Goal: Information Seeking & Learning: Learn about a topic

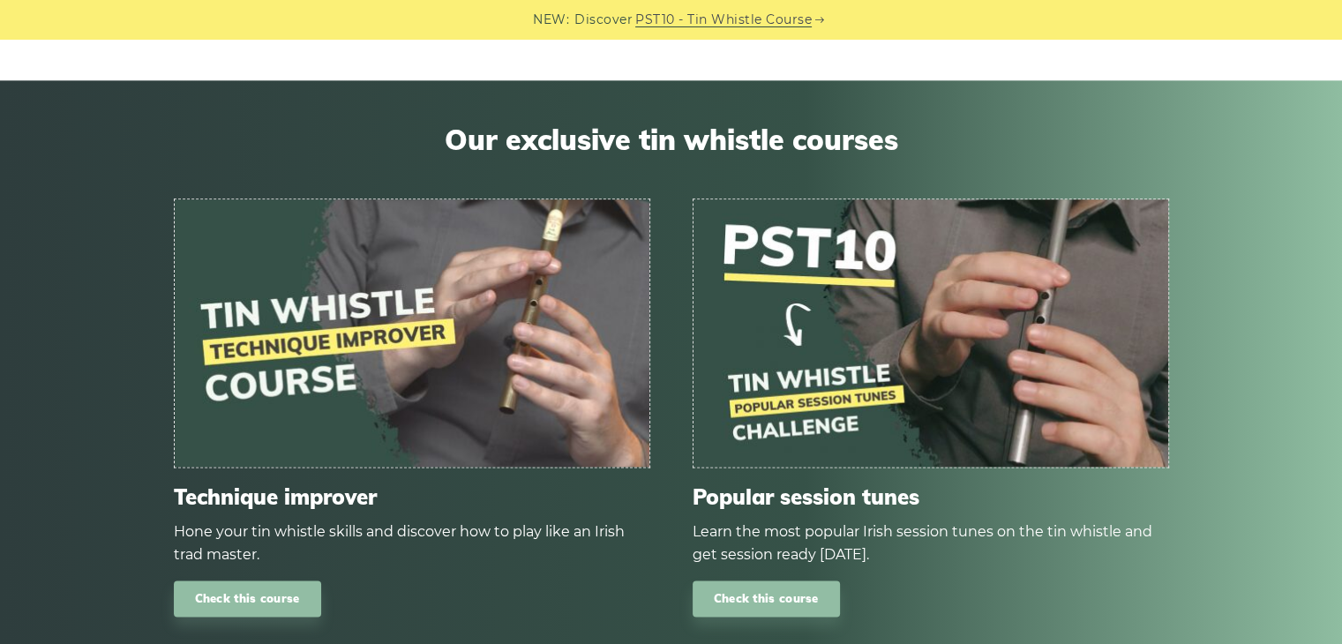
scroll to position [2127, 0]
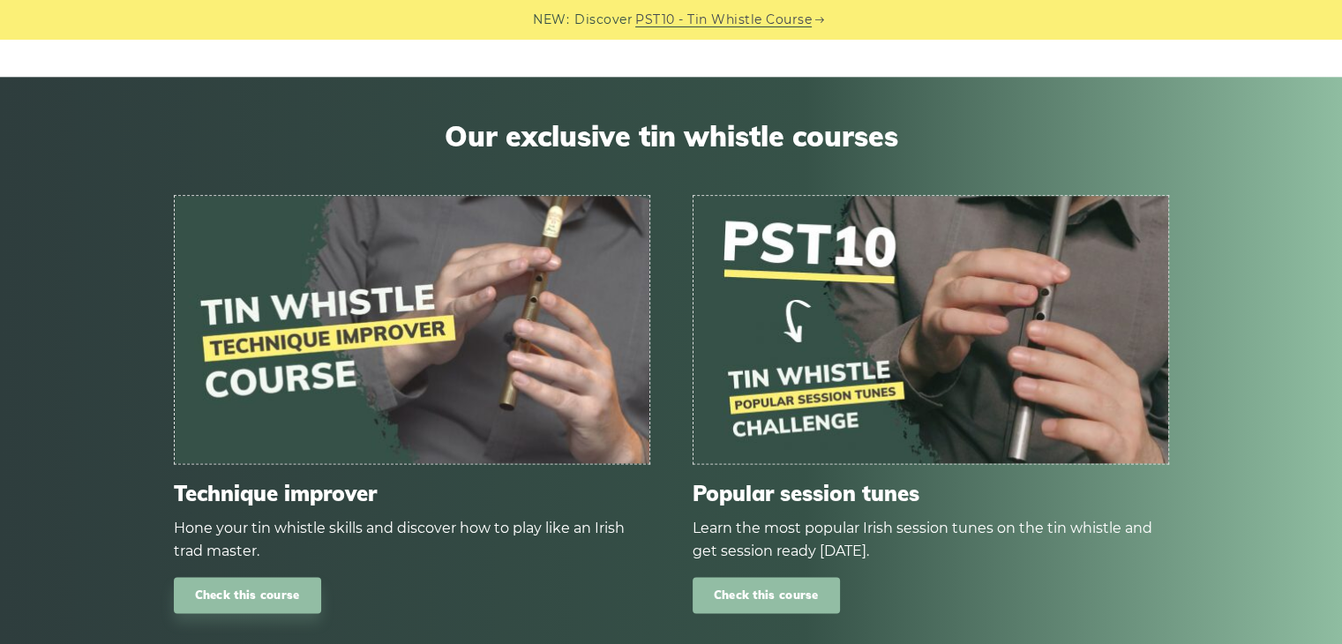
click at [791, 594] on link "Check this course" at bounding box center [766, 595] width 147 height 36
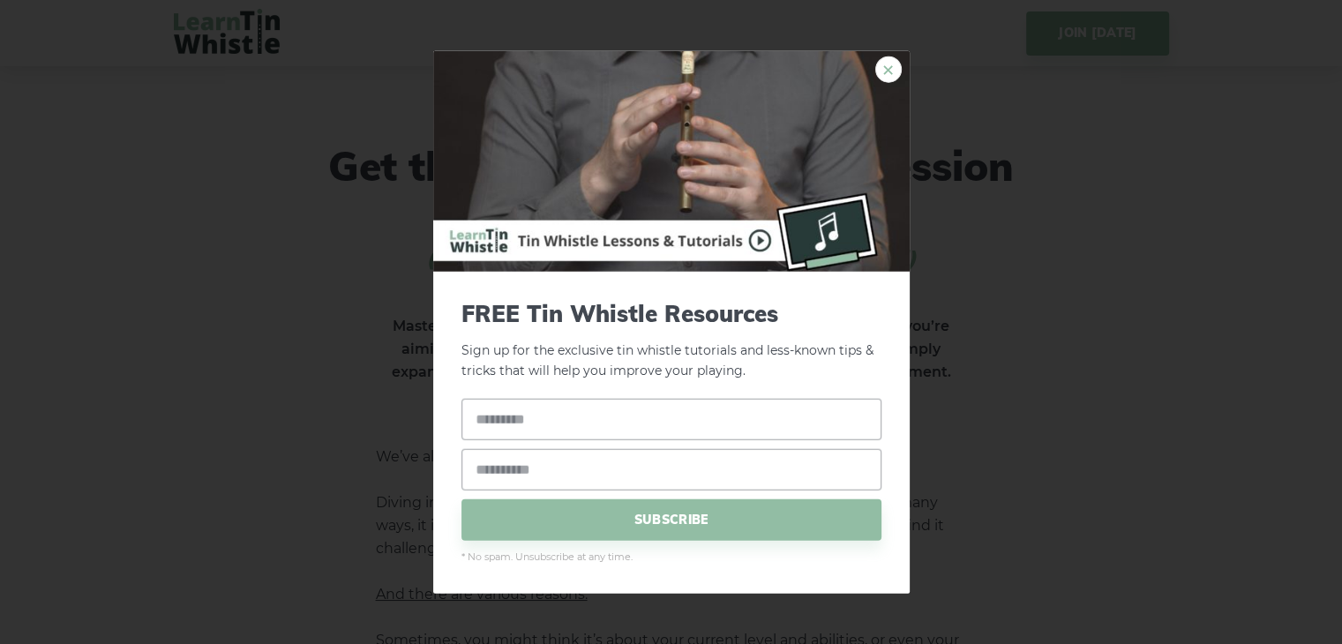
click at [885, 71] on link "×" at bounding box center [889, 69] width 26 height 26
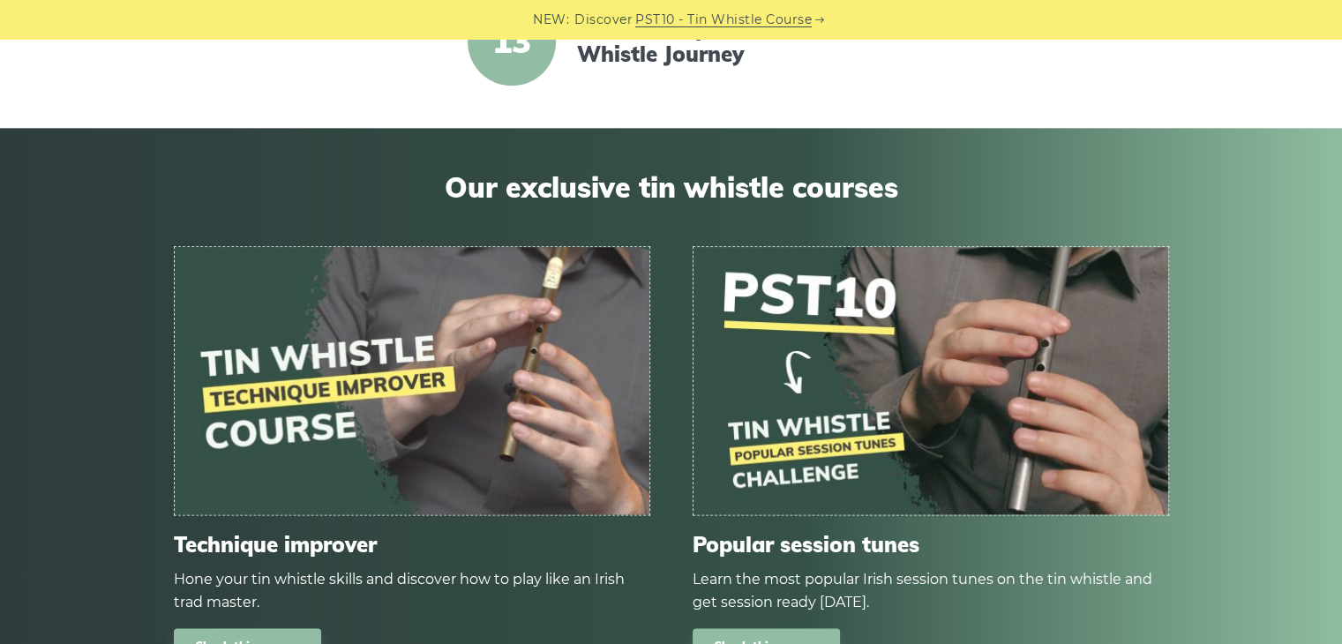
scroll to position [2087, 0]
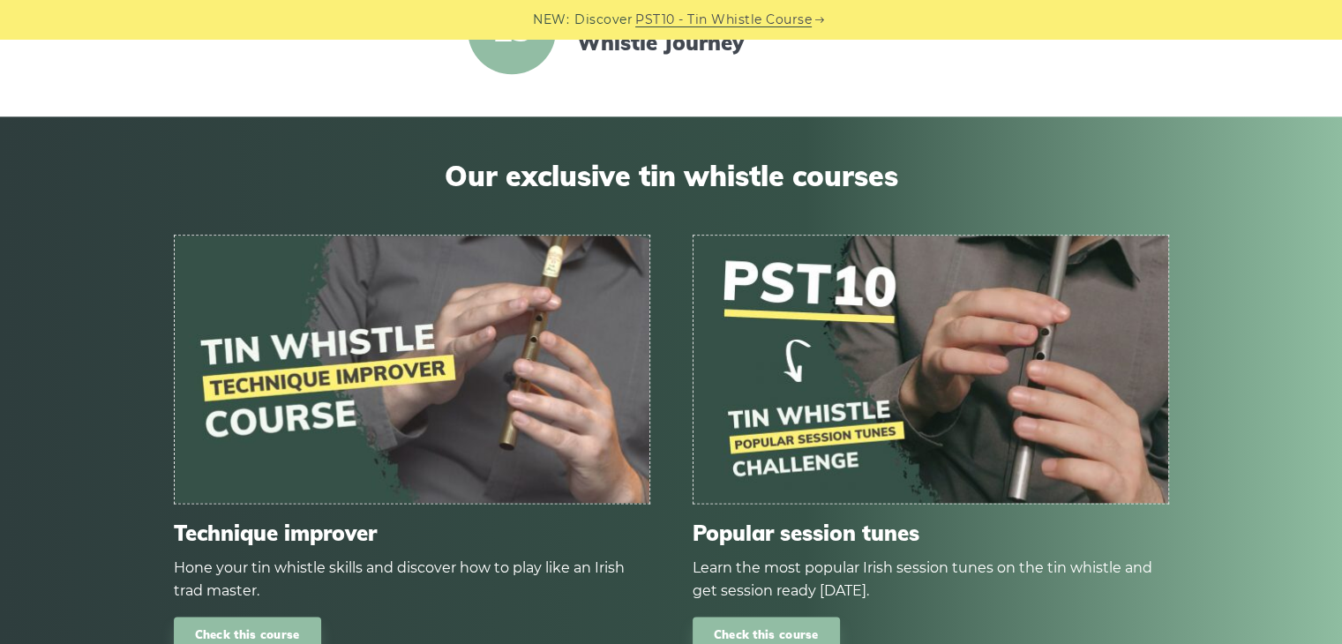
click at [401, 456] on img at bounding box center [412, 369] width 475 height 267
click at [272, 634] on link "Check this course" at bounding box center [247, 635] width 147 height 36
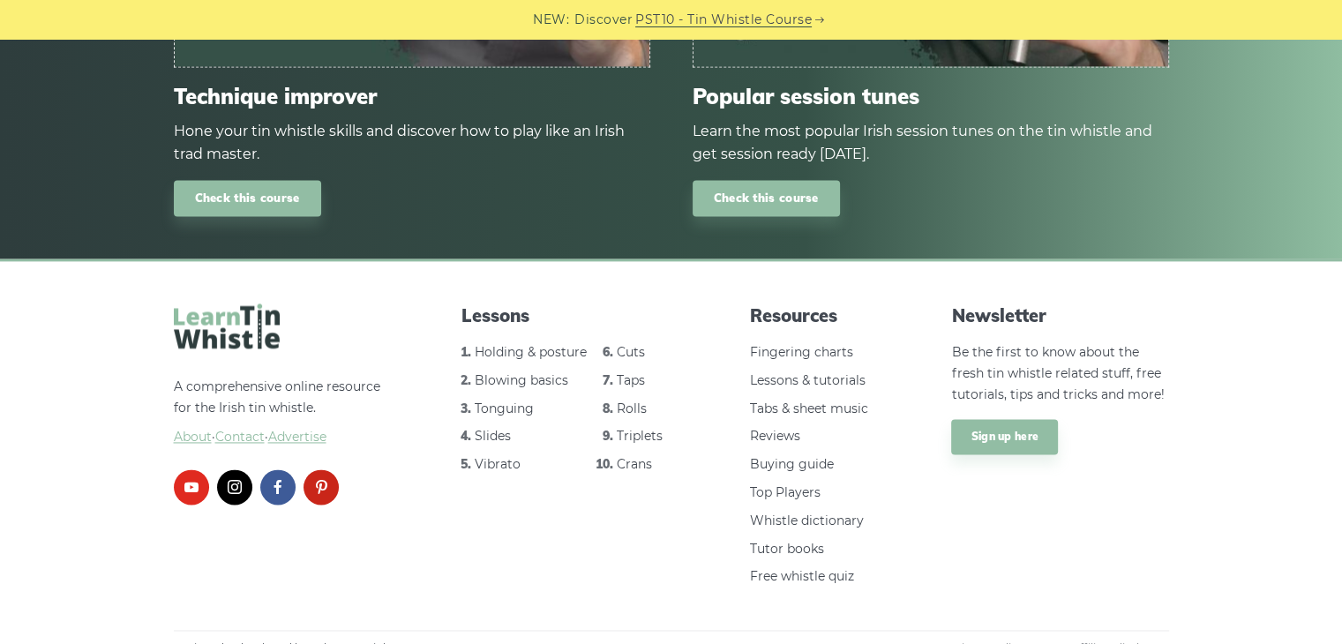
scroll to position [2529, 0]
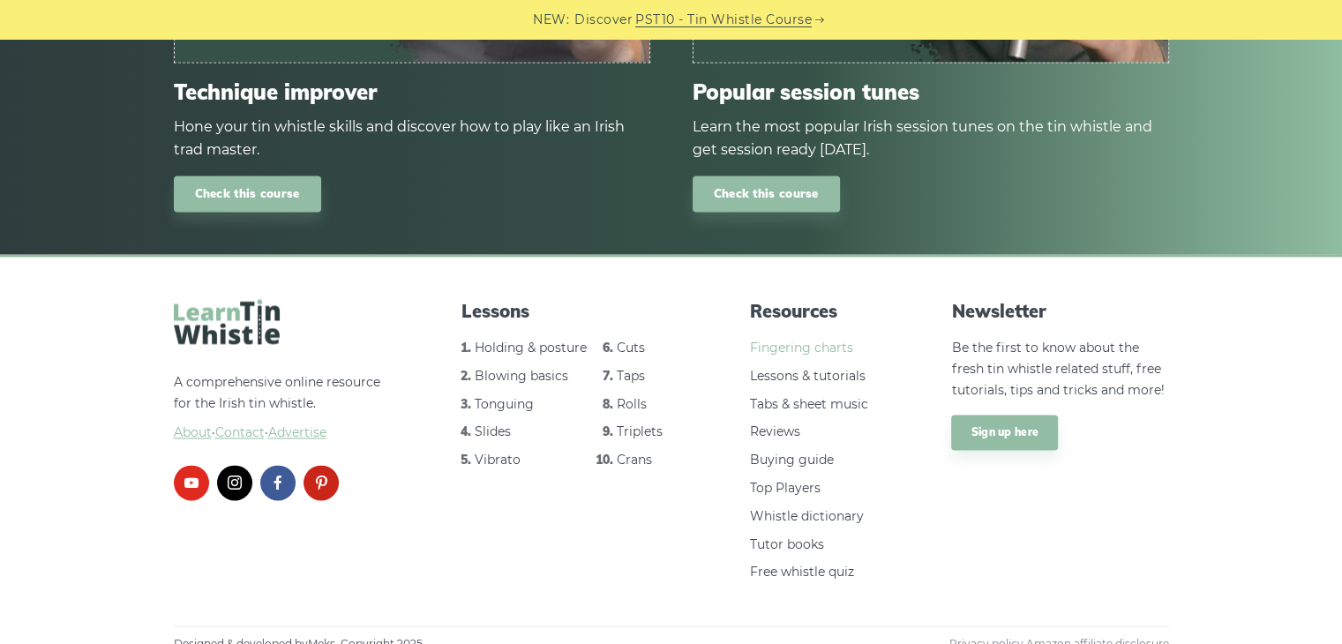
click at [790, 347] on link "Fingering charts" at bounding box center [801, 348] width 103 height 16
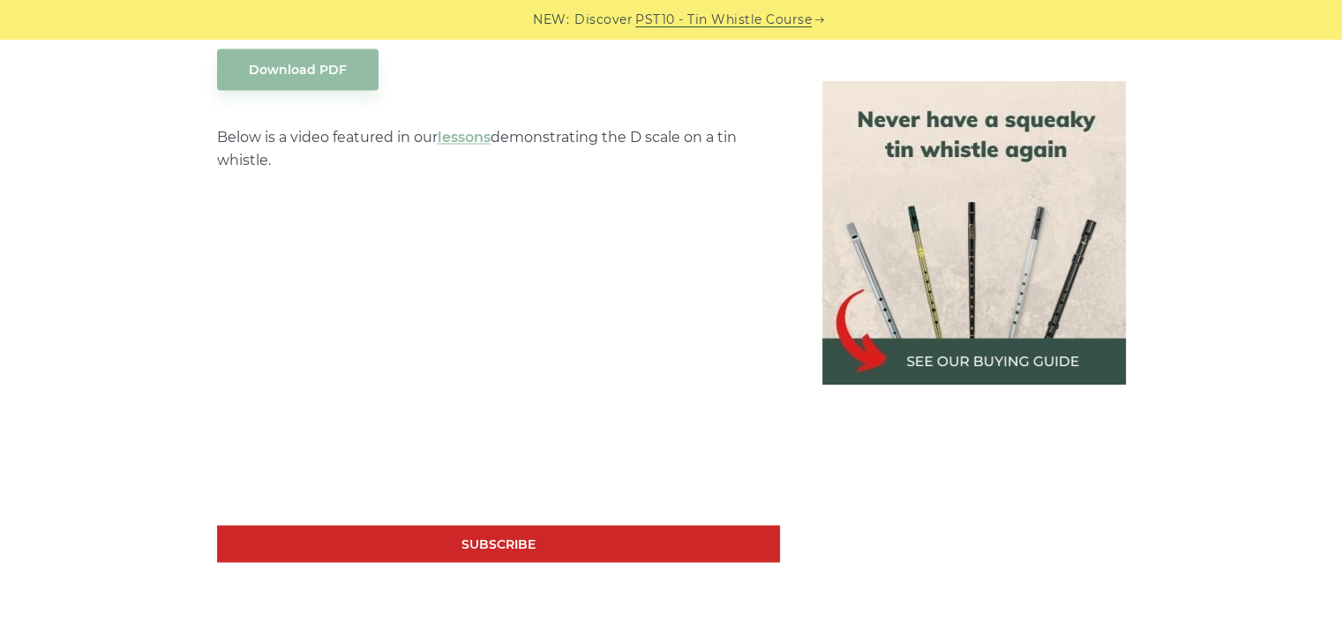
scroll to position [3155, 0]
